Goal: Task Accomplishment & Management: Use online tool/utility

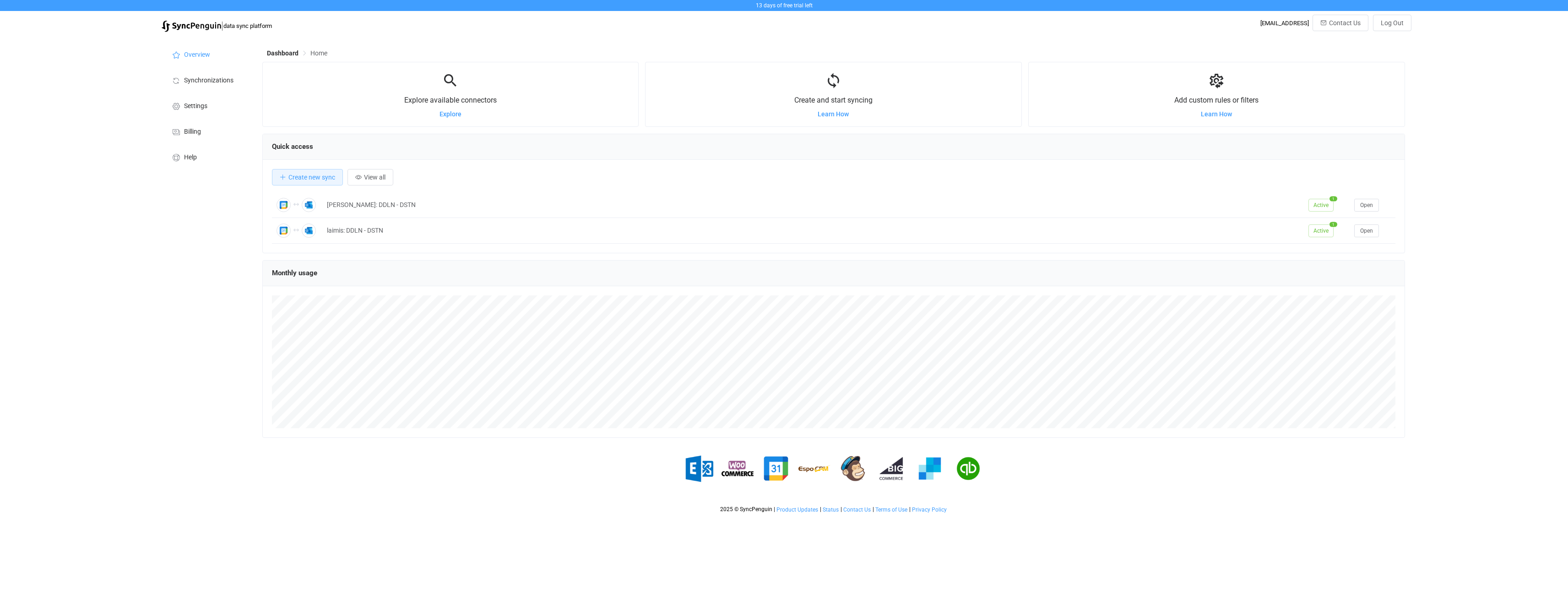
scroll to position [178, 1143]
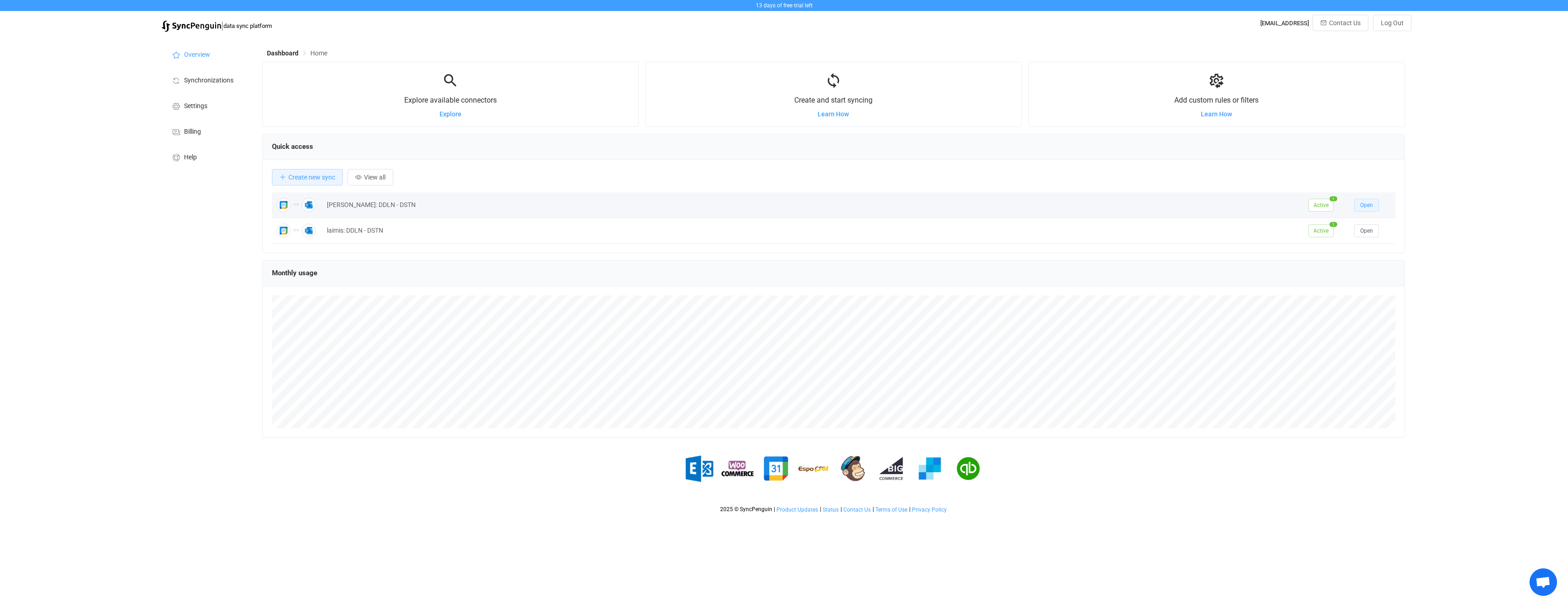
click at [1373, 211] on button "Open" at bounding box center [1367, 205] width 25 height 13
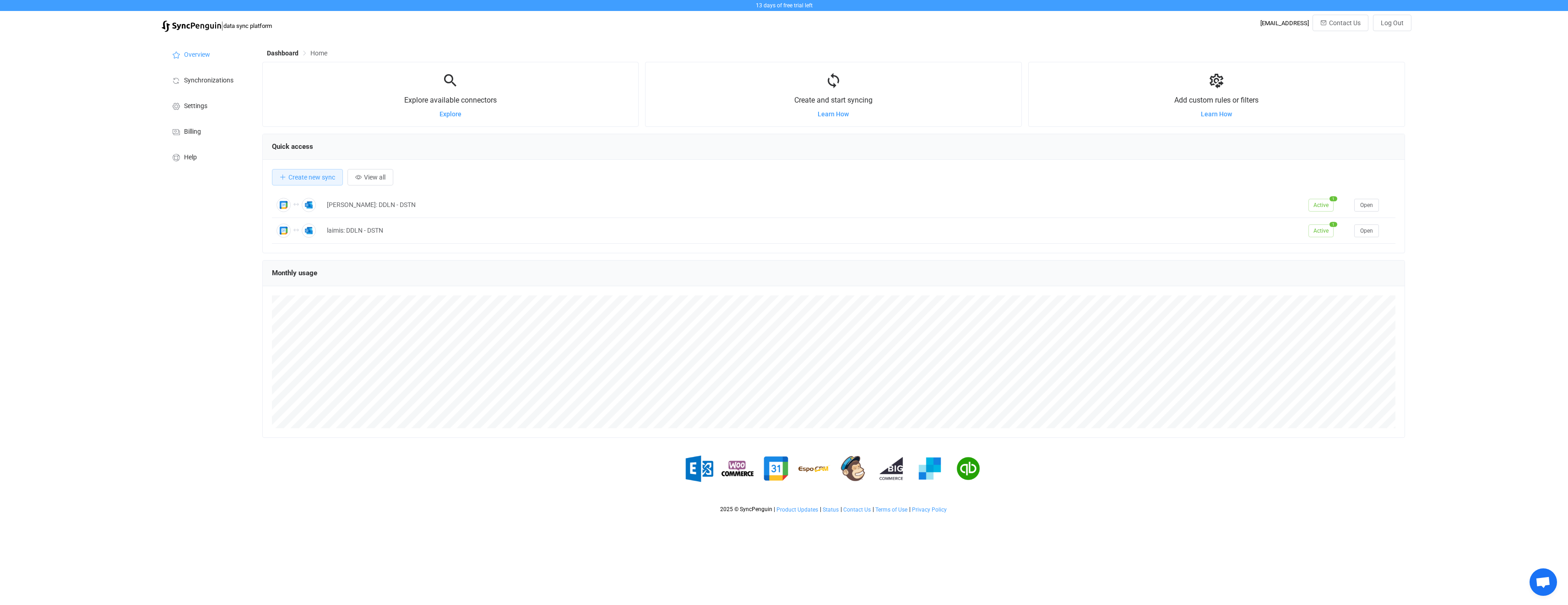
scroll to position [178, 1143]
click at [1375, 236] on button "Open" at bounding box center [1367, 231] width 25 height 13
click at [119, 383] on div "13 days of free trial left | data sync platform [EMAIL_ADDRESS] Contact Us Log …" at bounding box center [784, 259] width 1568 height 517
click at [365, 185] on button "View all" at bounding box center [370, 177] width 46 height 16
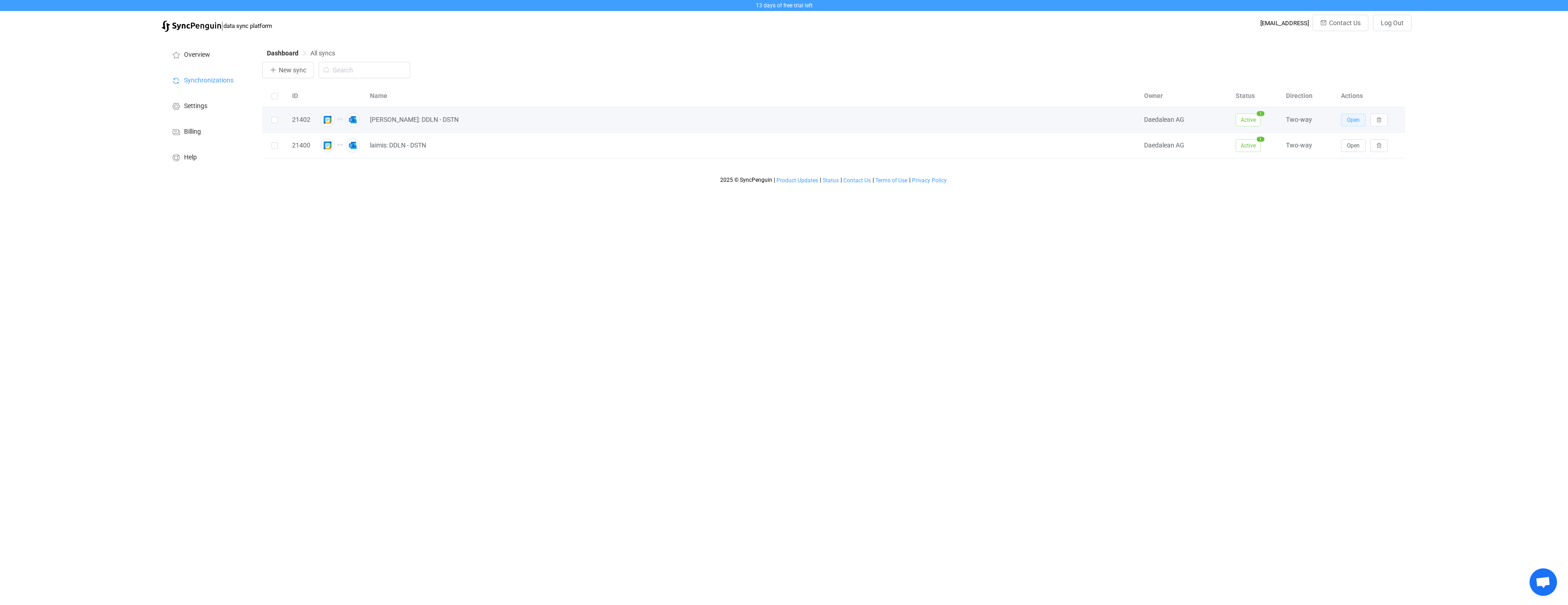
click at [1353, 121] on span "Open" at bounding box center [1353, 120] width 13 height 7
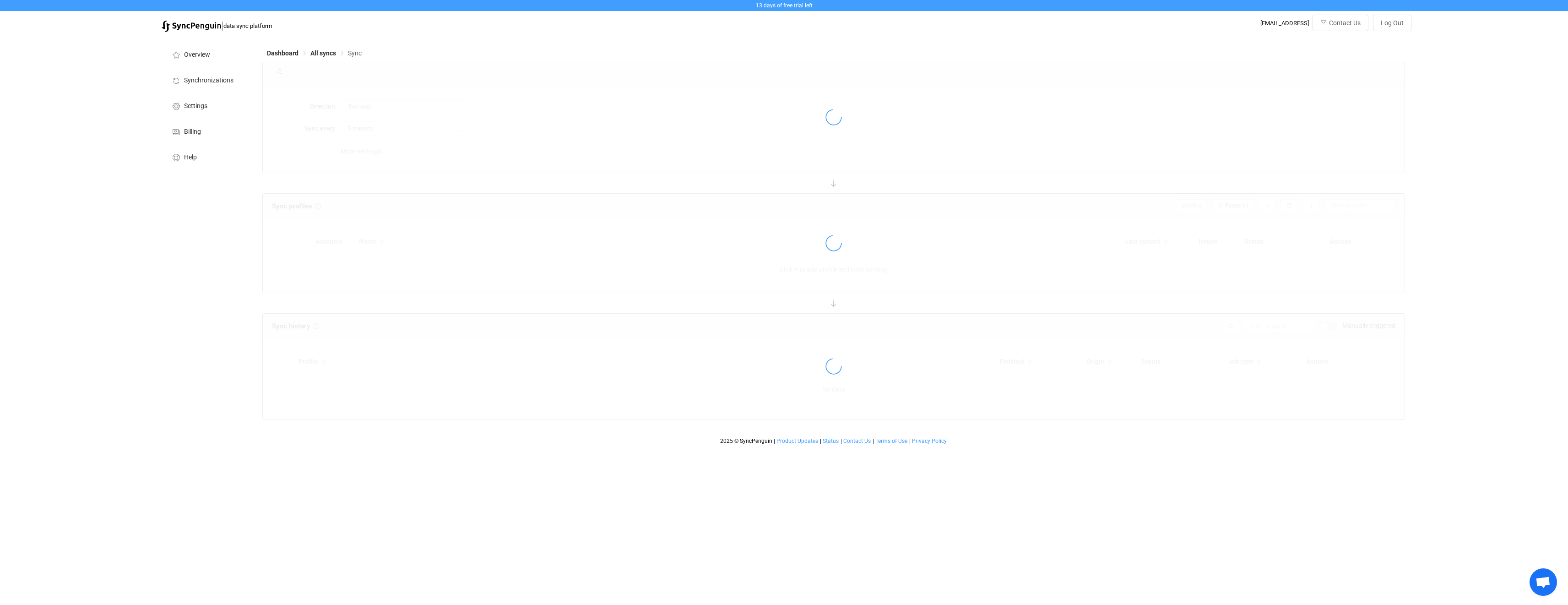
type input "12 hours"
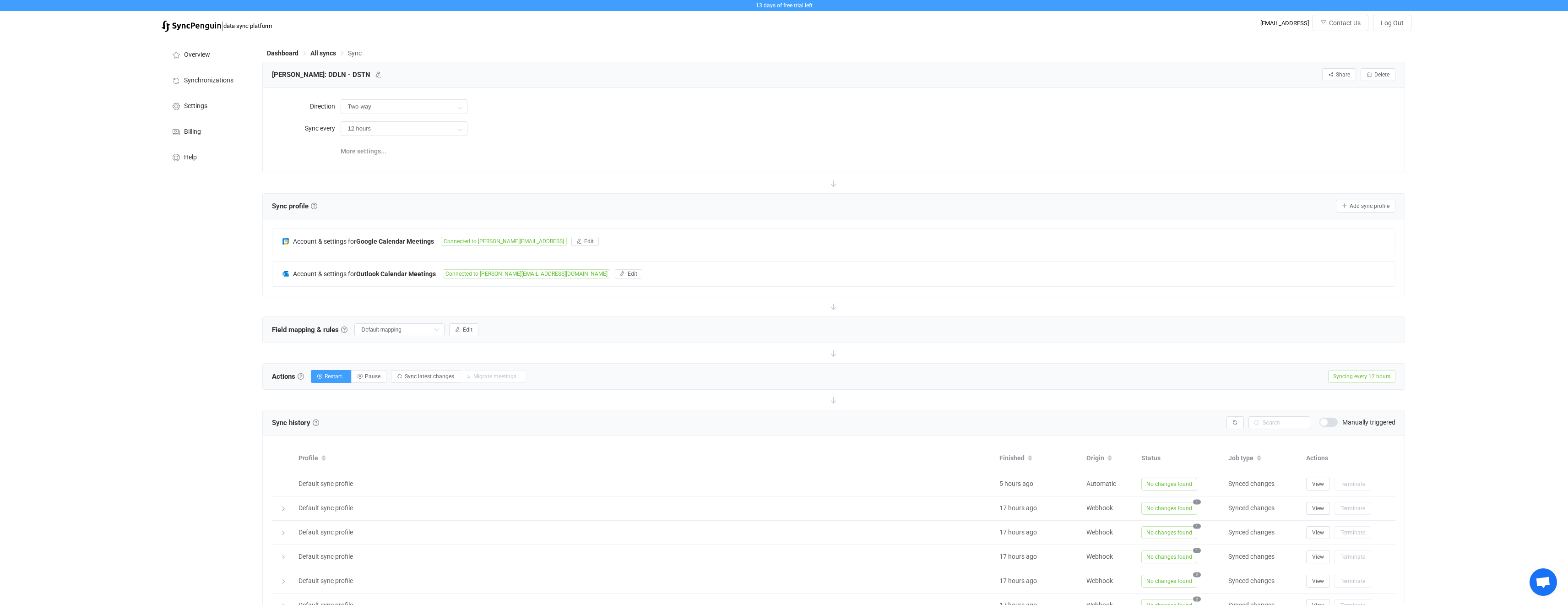
click at [174, 29] on img at bounding box center [191, 26] width 60 height 12
